Goal: Task Accomplishment & Management: Complete application form

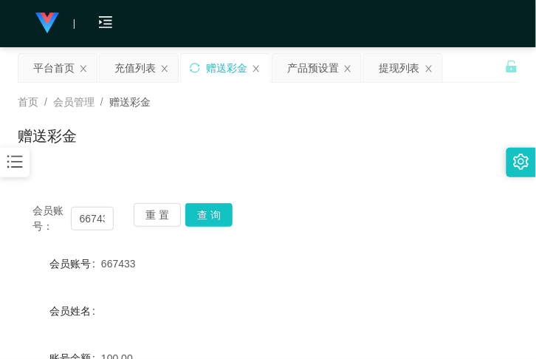
scroll to position [53, 0]
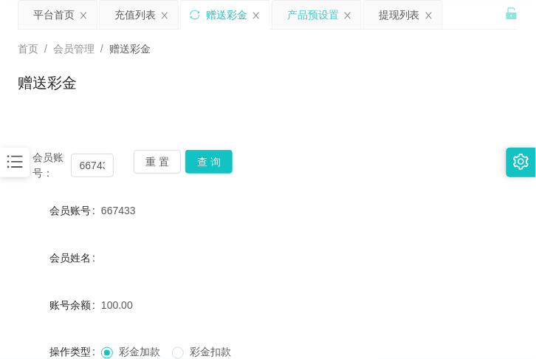
click at [311, 13] on div "产品预设置" at bounding box center [313, 15] width 52 height 28
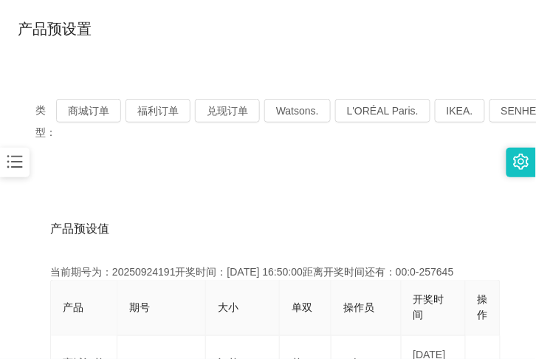
scroll to position [107, 0]
click at [90, 114] on button "商城订单" at bounding box center [88, 111] width 65 height 24
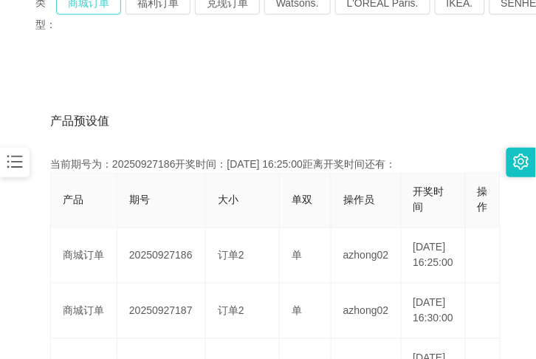
scroll to position [269, 0]
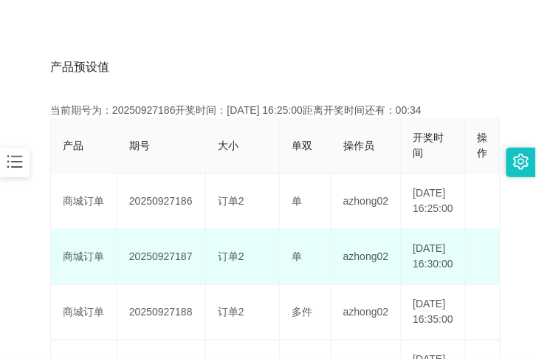
click at [158, 274] on td "20250927187" at bounding box center [161, 257] width 89 height 55
copy td "20250927187"
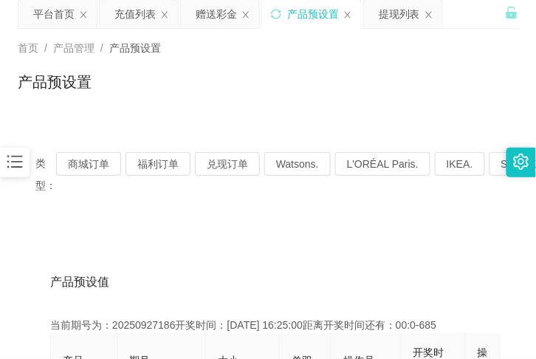
scroll to position [53, 0]
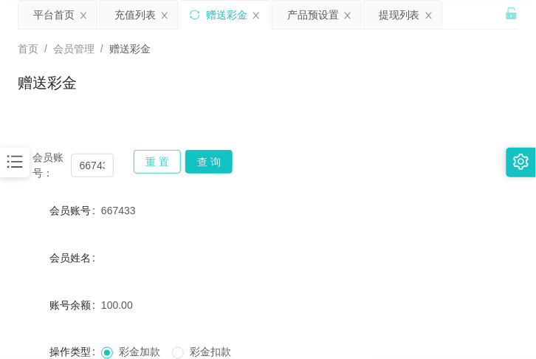
click at [145, 163] on button "重 置" at bounding box center [157, 162] width 47 height 24
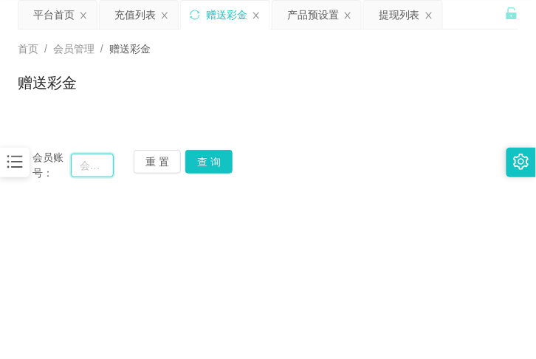
click at [99, 172] on input "text" at bounding box center [92, 166] width 43 height 24
paste input "95959595"
type input "95959595"
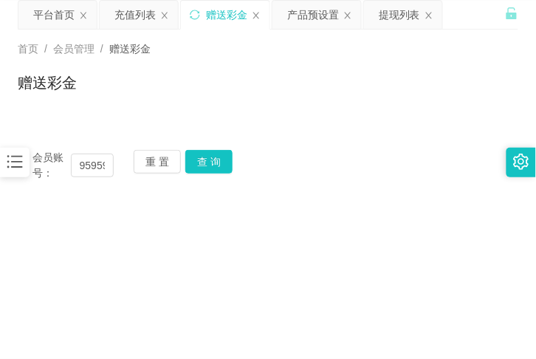
click at [199, 174] on div "重 置 查 询" at bounding box center [174, 165] width 81 height 31
click at [199, 162] on button "查 询" at bounding box center [208, 162] width 47 height 24
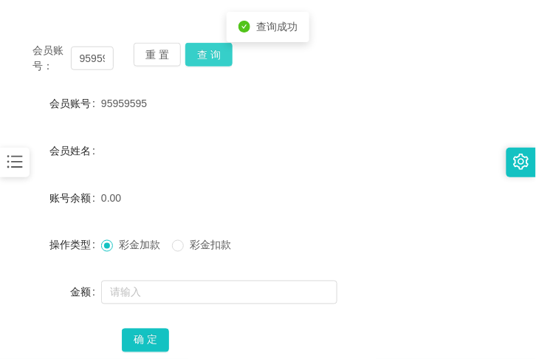
scroll to position [161, 0]
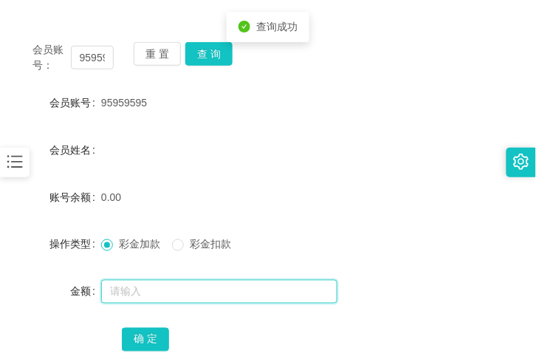
click at [163, 290] on input "text" at bounding box center [219, 292] width 236 height 24
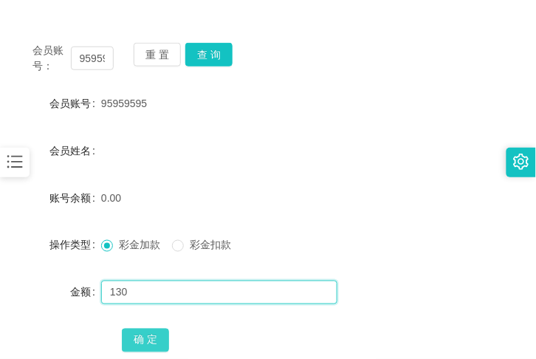
type input "130"
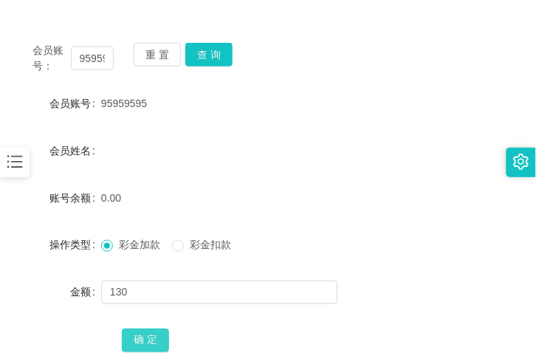
click at [142, 347] on button "确 定" at bounding box center [145, 341] width 47 height 24
click at [156, 52] on button "重 置" at bounding box center [157, 55] width 47 height 24
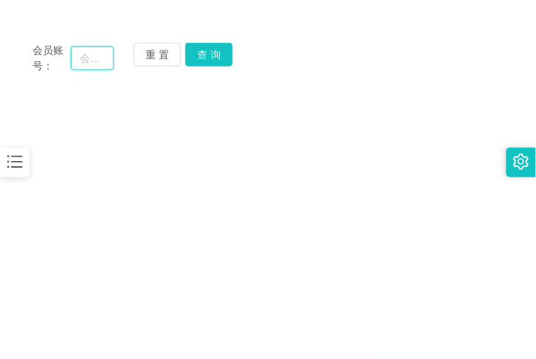
click at [94, 55] on input "text" at bounding box center [92, 59] width 43 height 24
paste input "95959595"
type input "95959595"
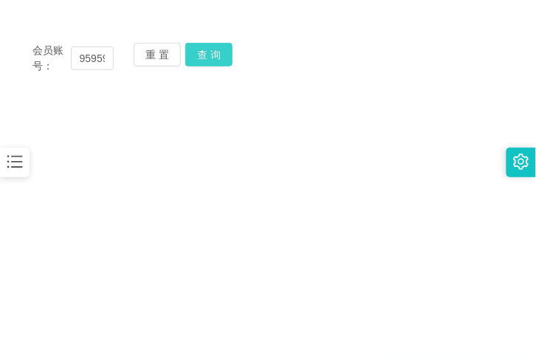
click at [216, 63] on button "查 询" at bounding box center [208, 55] width 47 height 24
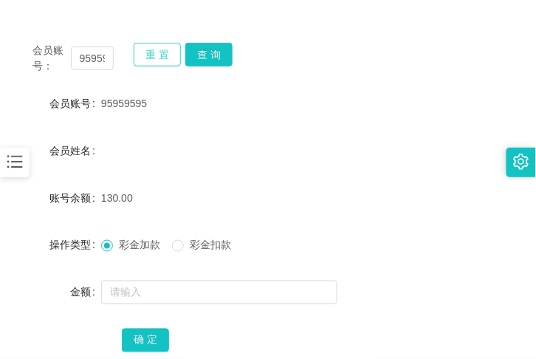
click at [159, 61] on button "重 置" at bounding box center [157, 55] width 47 height 24
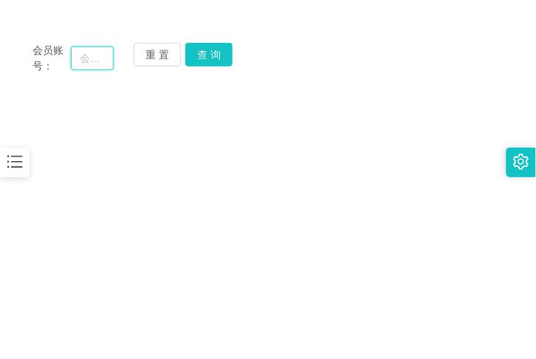
click at [83, 54] on input "text" at bounding box center [92, 59] width 43 height 24
paste input "95959595"
type input "95959595"
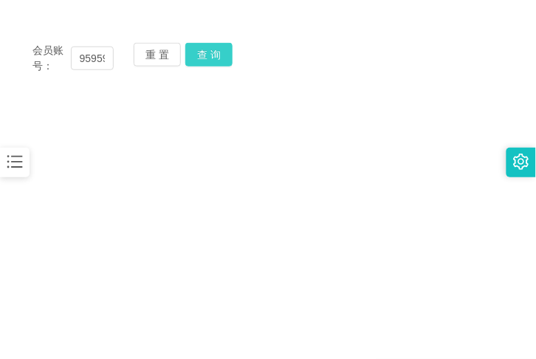
click at [198, 55] on button "查 询" at bounding box center [208, 55] width 47 height 24
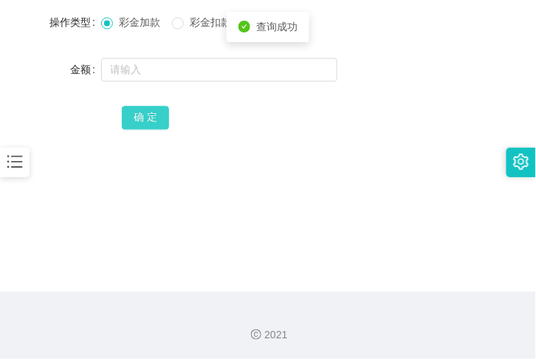
scroll to position [382, 0]
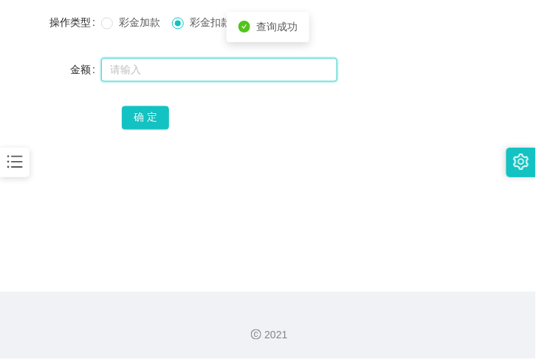
click at [159, 69] on input "text" at bounding box center [219, 70] width 236 height 24
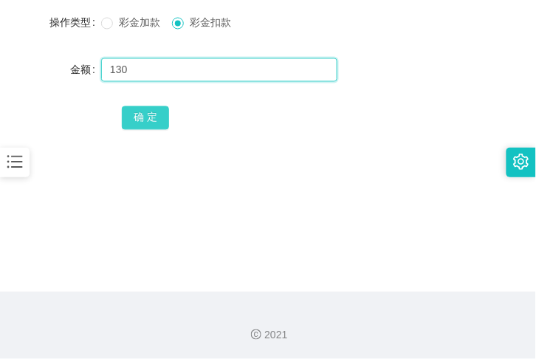
type input "130"
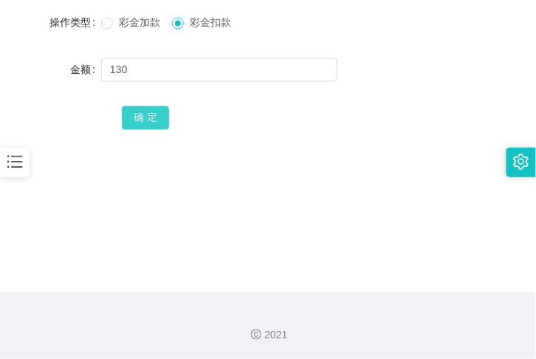
click at [150, 113] on button "确 定" at bounding box center [145, 118] width 47 height 24
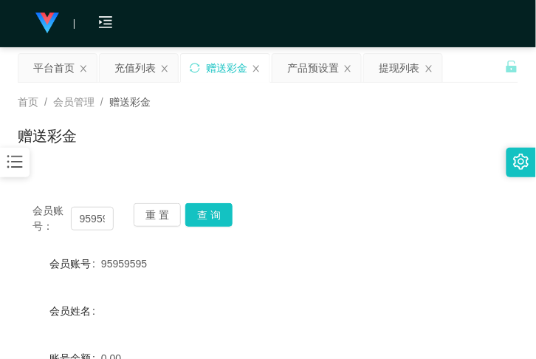
scroll to position [0, 0]
click at [377, 72] on div "提现列表" at bounding box center [403, 68] width 78 height 28
click at [382, 78] on div "提现列表" at bounding box center [399, 68] width 41 height 28
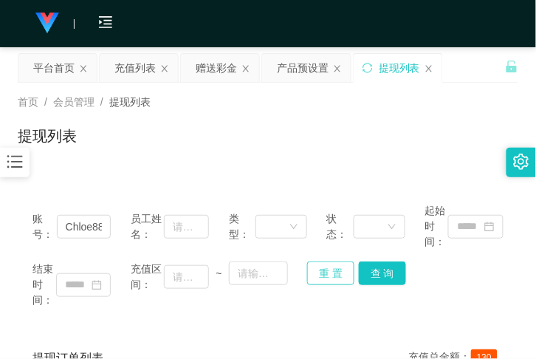
click at [337, 273] on button "重 置" at bounding box center [330, 273] width 47 height 24
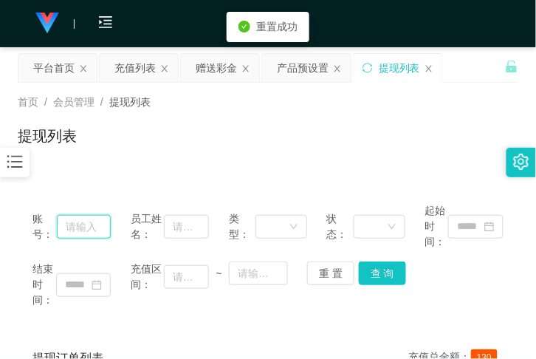
click at [86, 229] on input "text" at bounding box center [84, 227] width 55 height 24
paste input "Kok888"
type input "Kok888"
click at [390, 273] on button "查 询" at bounding box center [382, 273] width 47 height 24
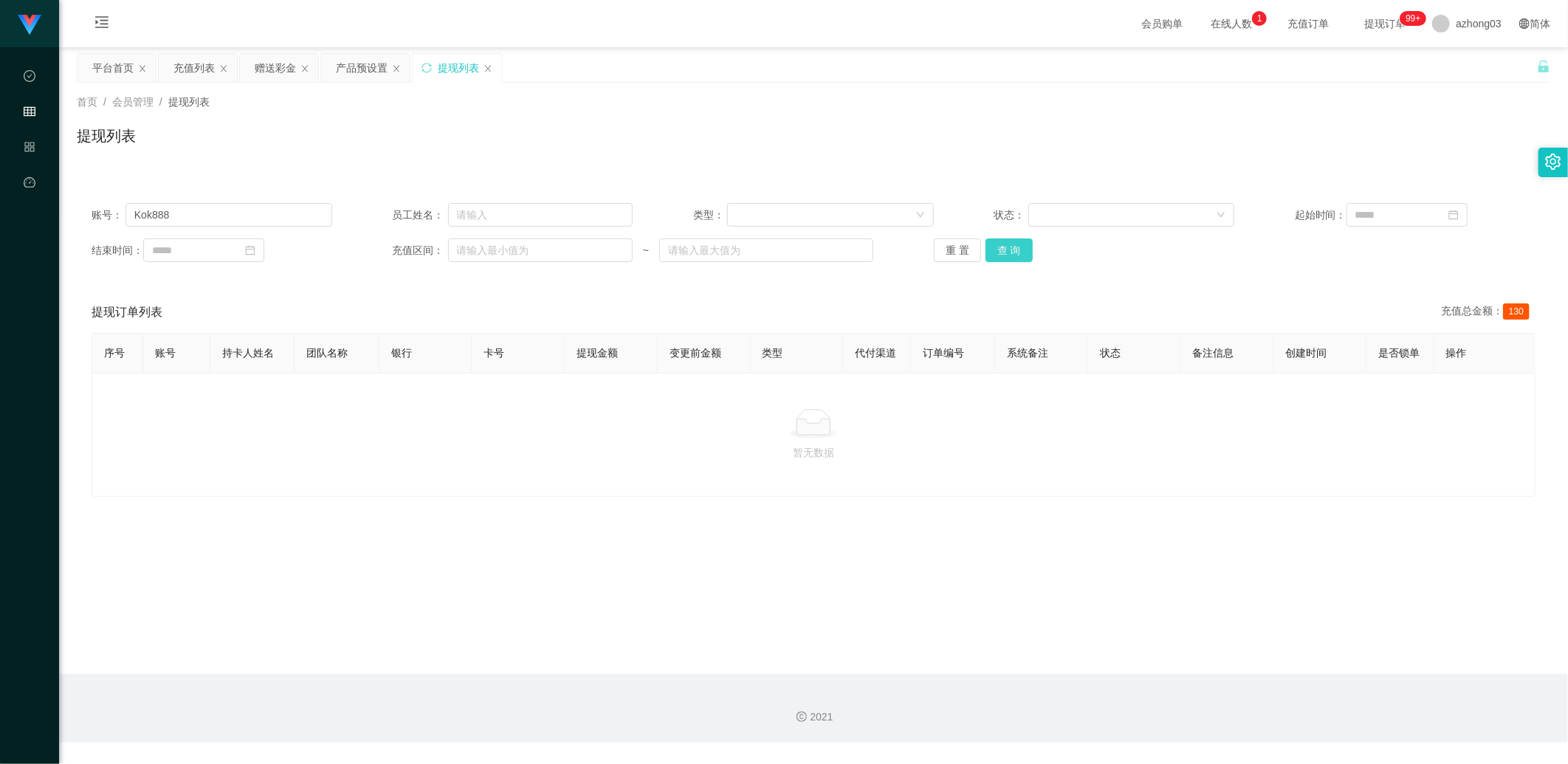
click at [535, 256] on button "查 询" at bounding box center [1009, 250] width 47 height 24
click at [535, 256] on div "重 置 查 询" at bounding box center [1054, 250] width 241 height 24
click at [535, 256] on button "查 询" at bounding box center [1009, 250] width 47 height 24
click at [535, 256] on div "重 置 查 询" at bounding box center [1054, 250] width 241 height 24
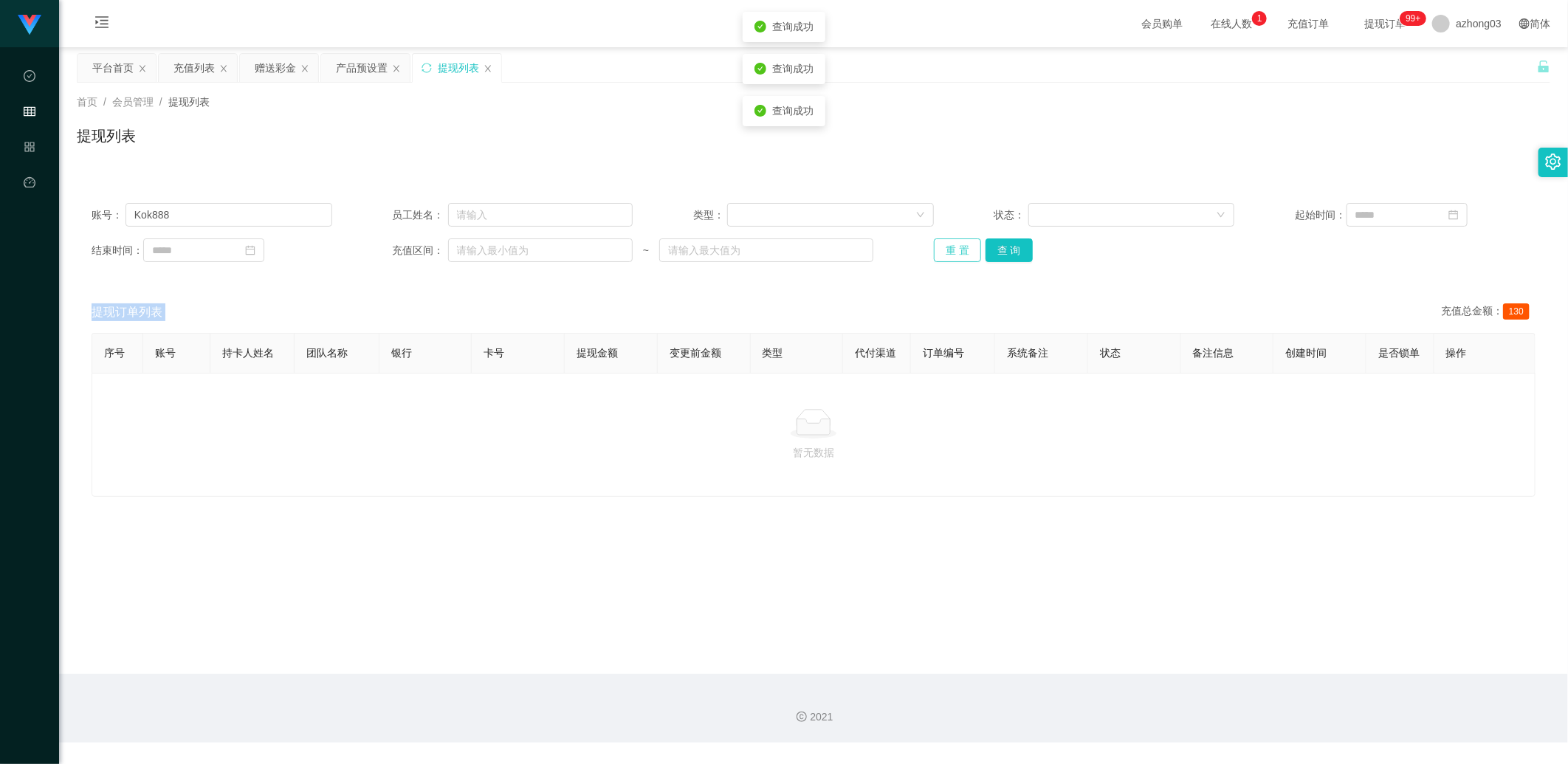
drag, startPoint x: 1006, startPoint y: 256, endPoint x: 967, endPoint y: 247, distance: 39.4
click at [535, 247] on button "重 置" at bounding box center [957, 250] width 47 height 24
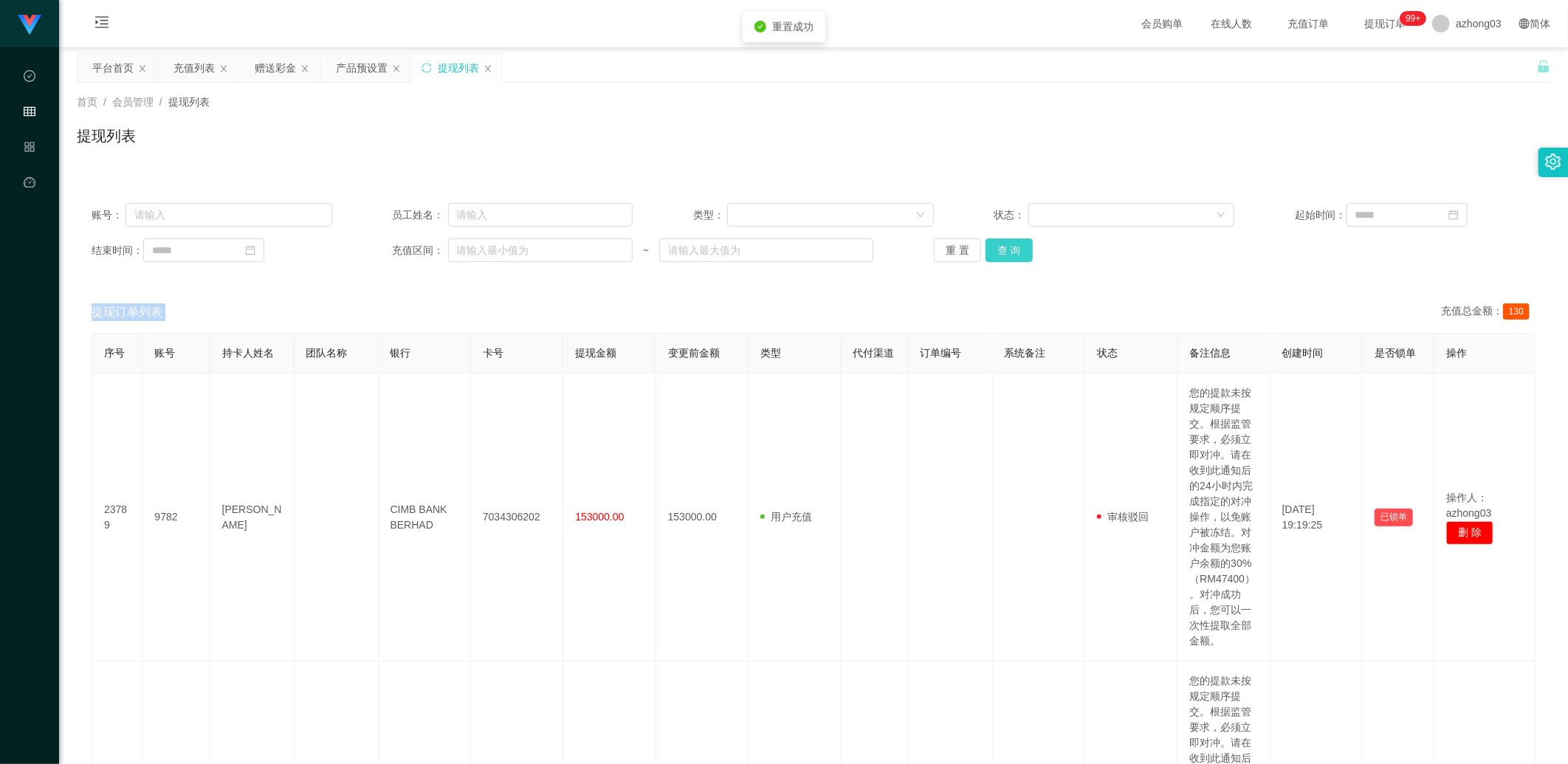
click at [535, 253] on button "查 询" at bounding box center [1009, 250] width 47 height 24
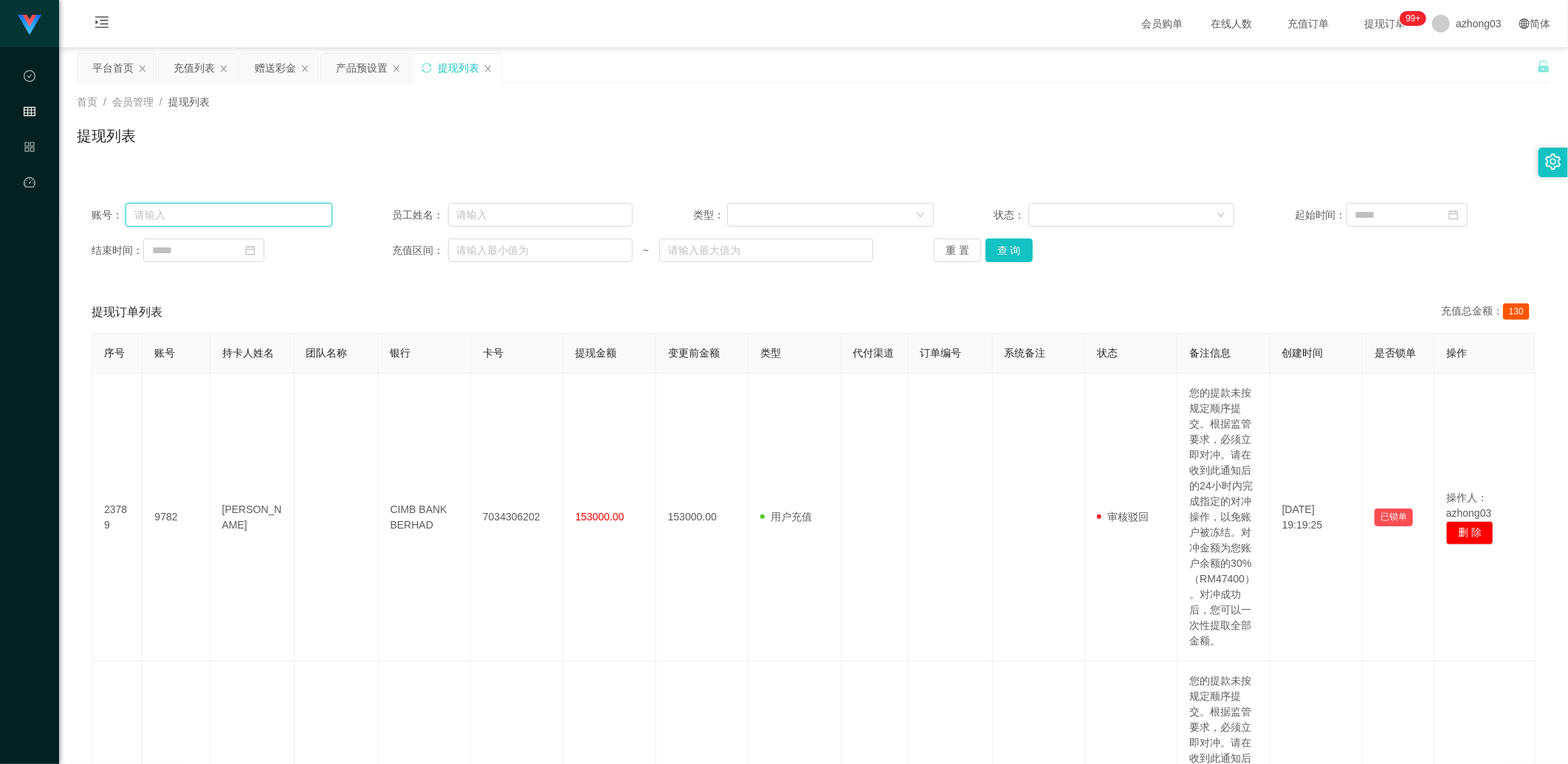
click at [271, 223] on input "text" at bounding box center [229, 215] width 207 height 24
paste input "Kok888"
type input "Kok888"
click at [535, 245] on button "查 询" at bounding box center [1009, 250] width 47 height 24
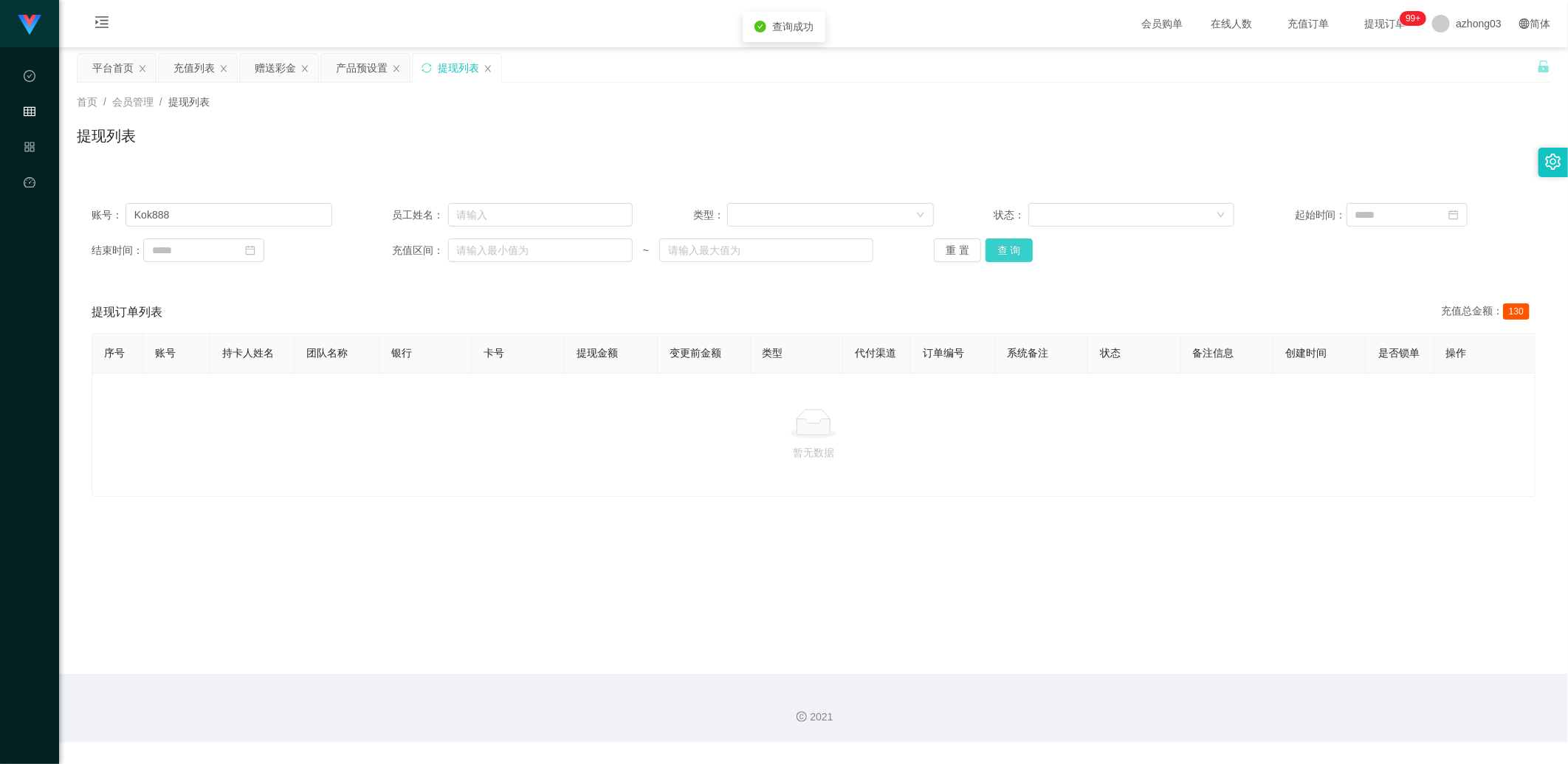
click at [535, 245] on button "查 询" at bounding box center [1009, 250] width 47 height 24
click at [535, 244] on button "查 询" at bounding box center [1009, 250] width 47 height 24
click at [535, 244] on div "重 置 查 询" at bounding box center [1054, 250] width 241 height 24
click at [535, 244] on button "查 询" at bounding box center [1009, 250] width 47 height 24
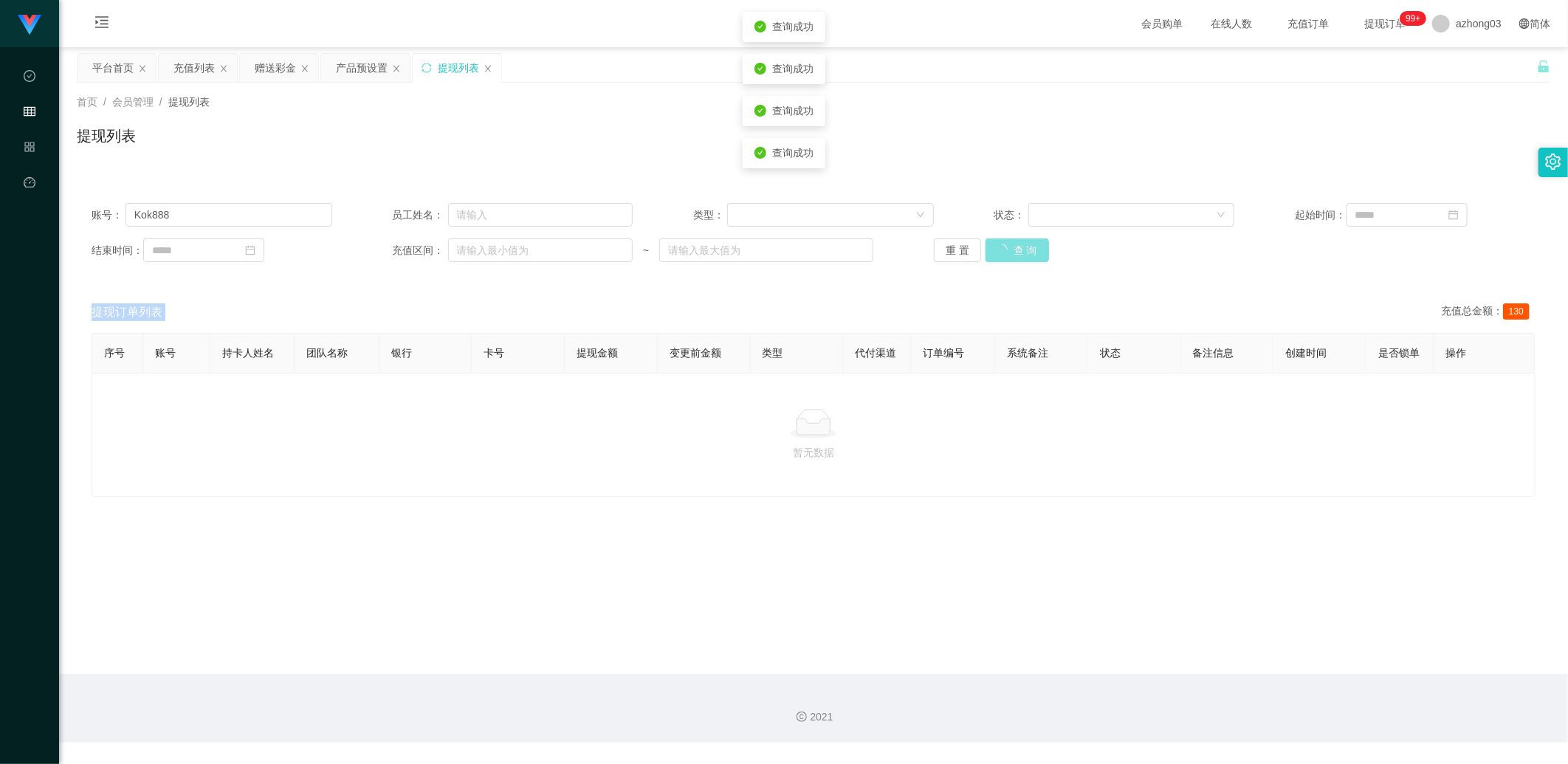
click at [535, 242] on div "重 置 查 询" at bounding box center [1054, 250] width 241 height 24
drag, startPoint x: 995, startPoint y: 242, endPoint x: 1098, endPoint y: 197, distance: 112.8
click at [535, 242] on button "查 询" at bounding box center [1009, 250] width 47 height 24
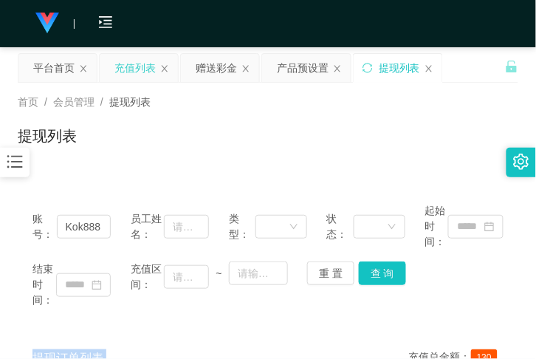
click at [136, 69] on div "充值列表" at bounding box center [134, 68] width 41 height 28
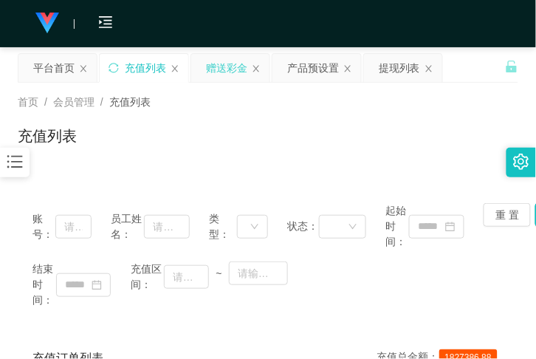
click at [219, 60] on div "赠送彩金" at bounding box center [226, 68] width 41 height 28
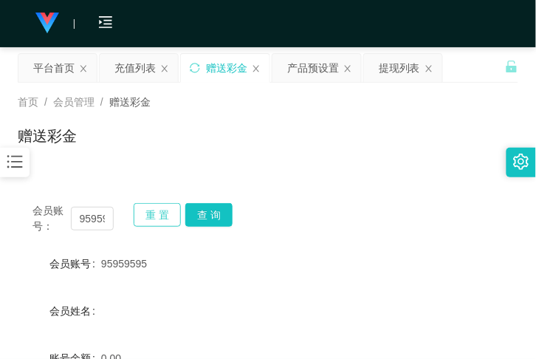
click at [155, 215] on button "重 置" at bounding box center [157, 215] width 47 height 24
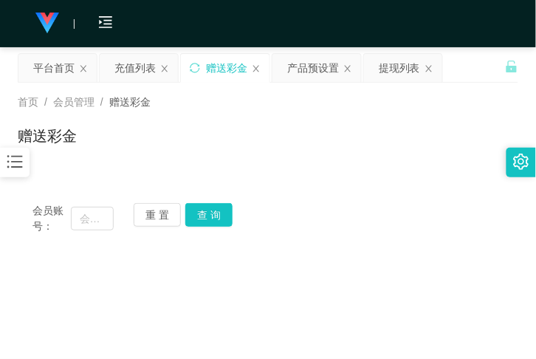
click at [92, 233] on div "会员账号：" at bounding box center [72, 218] width 81 height 31
click at [94, 230] on input "text" at bounding box center [92, 219] width 43 height 24
paste input "FcaAlex"
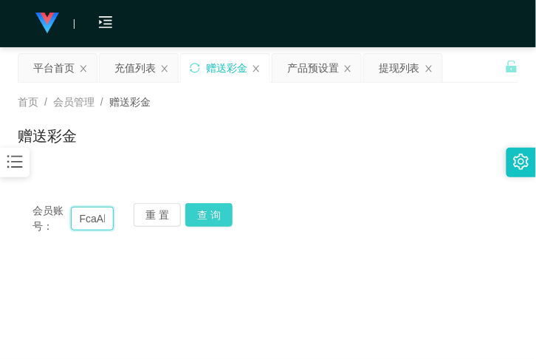
scroll to position [0, 9]
type input "FcaAlex"
click at [193, 214] on button "查 询" at bounding box center [208, 215] width 47 height 24
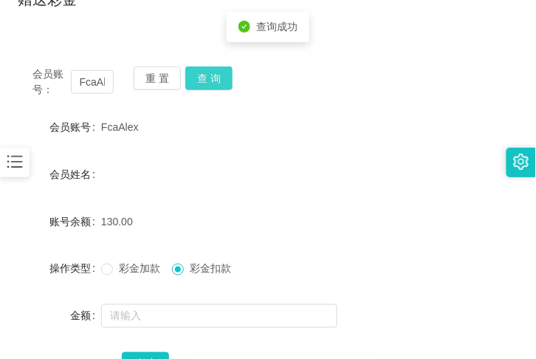
scroll to position [216, 0]
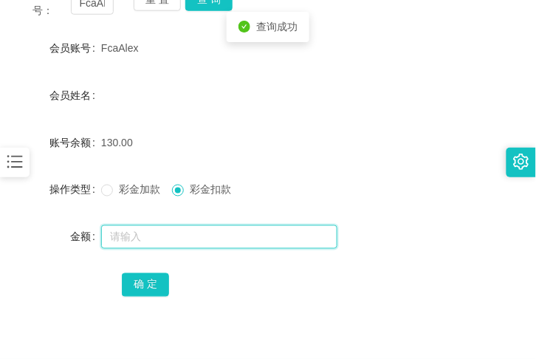
click at [166, 245] on input "text" at bounding box center [219, 237] width 236 height 24
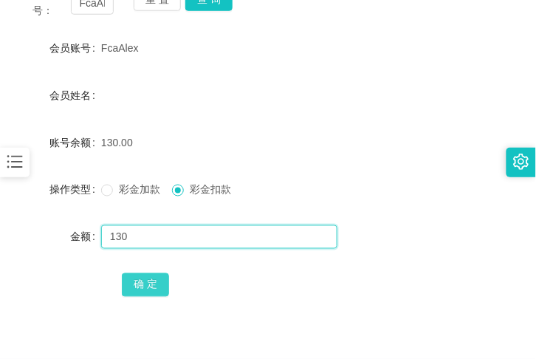
type input "130"
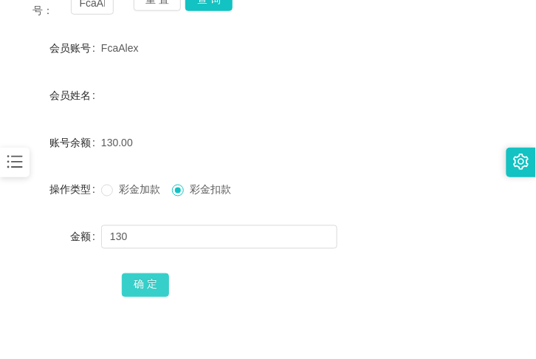
click at [163, 279] on button "确 定" at bounding box center [145, 285] width 47 height 24
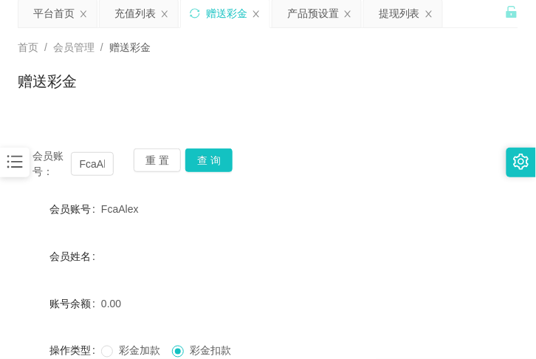
scroll to position [54, 0]
click at [148, 157] on button "重 置" at bounding box center [157, 161] width 47 height 24
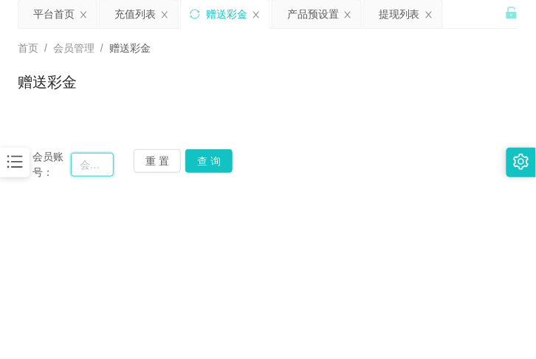
click at [97, 173] on input "text" at bounding box center [92, 165] width 43 height 24
paste input "Tingpang1003"
type input "Tingpang1003"
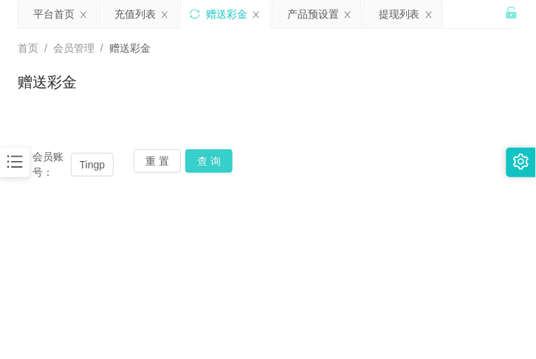
click at [214, 164] on button "查 询" at bounding box center [208, 161] width 47 height 24
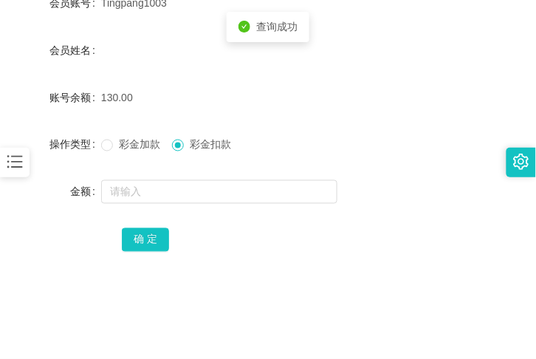
scroll to position [270, 0]
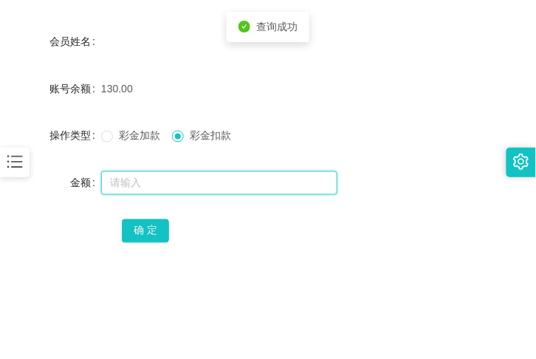
click at [193, 188] on input "text" at bounding box center [219, 183] width 236 height 24
type input "130"
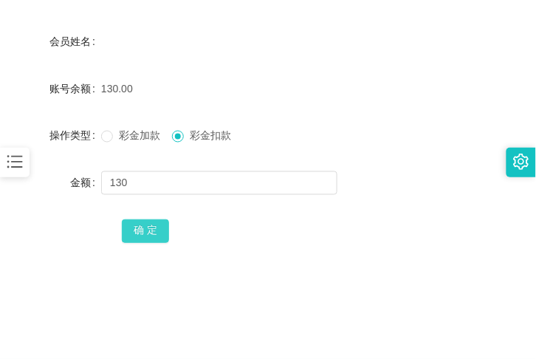
click at [135, 224] on button "确 定" at bounding box center [145, 231] width 47 height 24
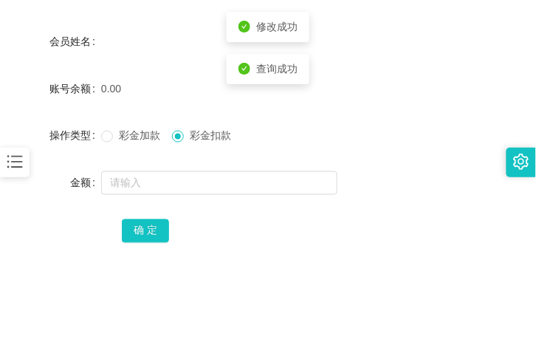
click at [351, 66] on form "会员账号 Tingpang1003 会员姓名 账号余额 0.00 操作类型 彩金加款 彩金扣款 金额 确 定" at bounding box center [268, 112] width 501 height 266
